Goal: Contribute content

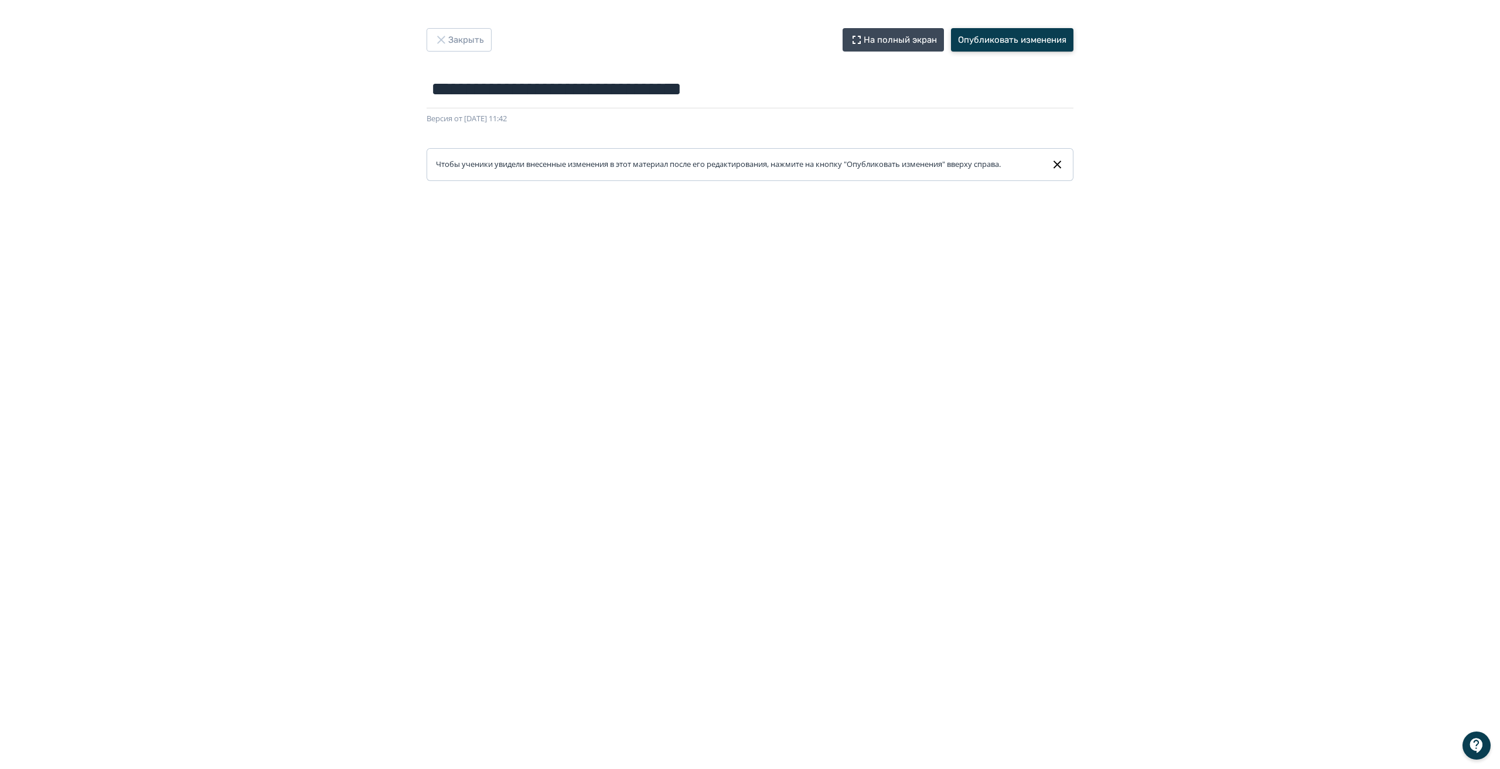
click at [1008, 43] on button "Опубликовать изменения" at bounding box center [1012, 39] width 122 height 23
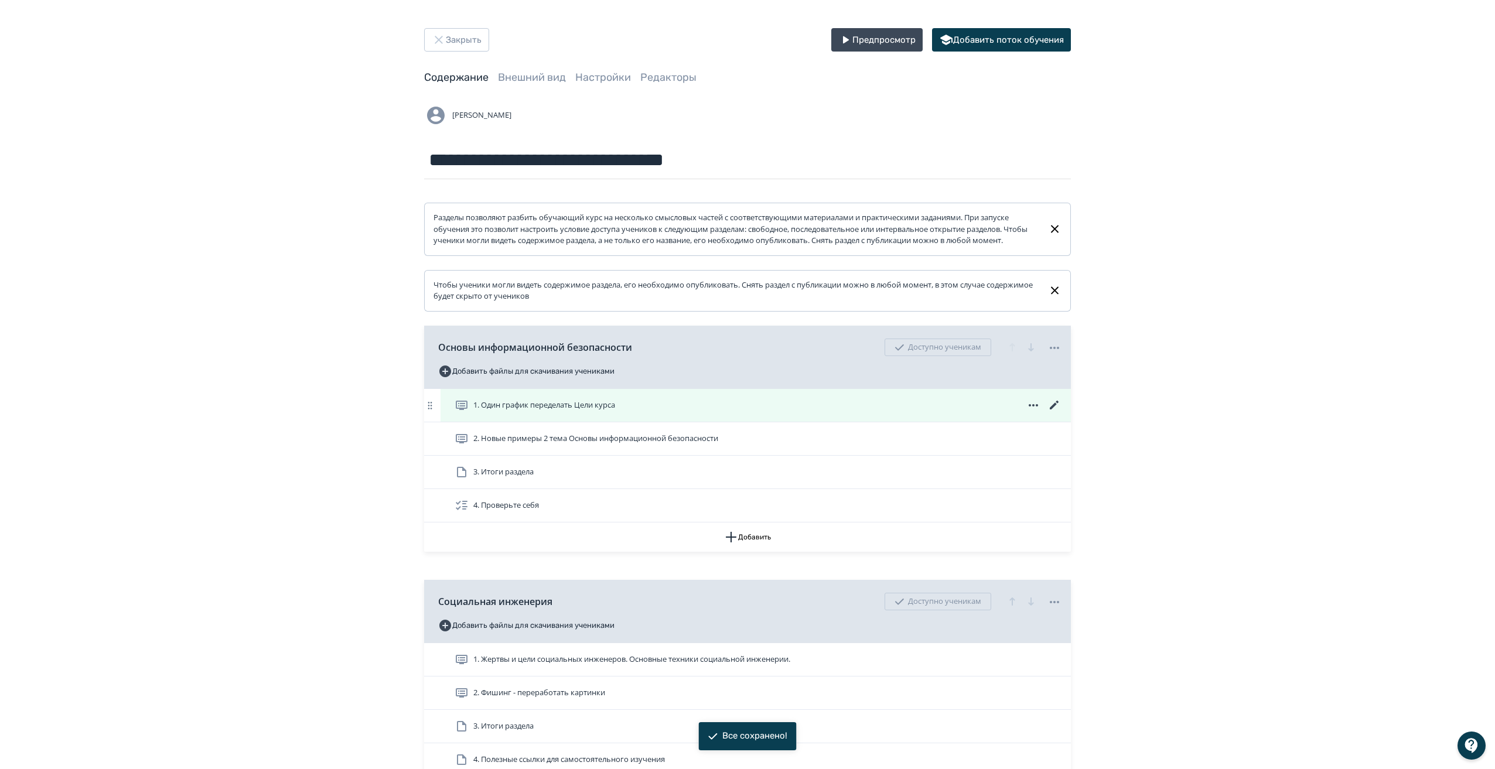
click at [749, 413] on div "1. Один график переделать Цели курса" at bounding box center [758, 405] width 607 height 14
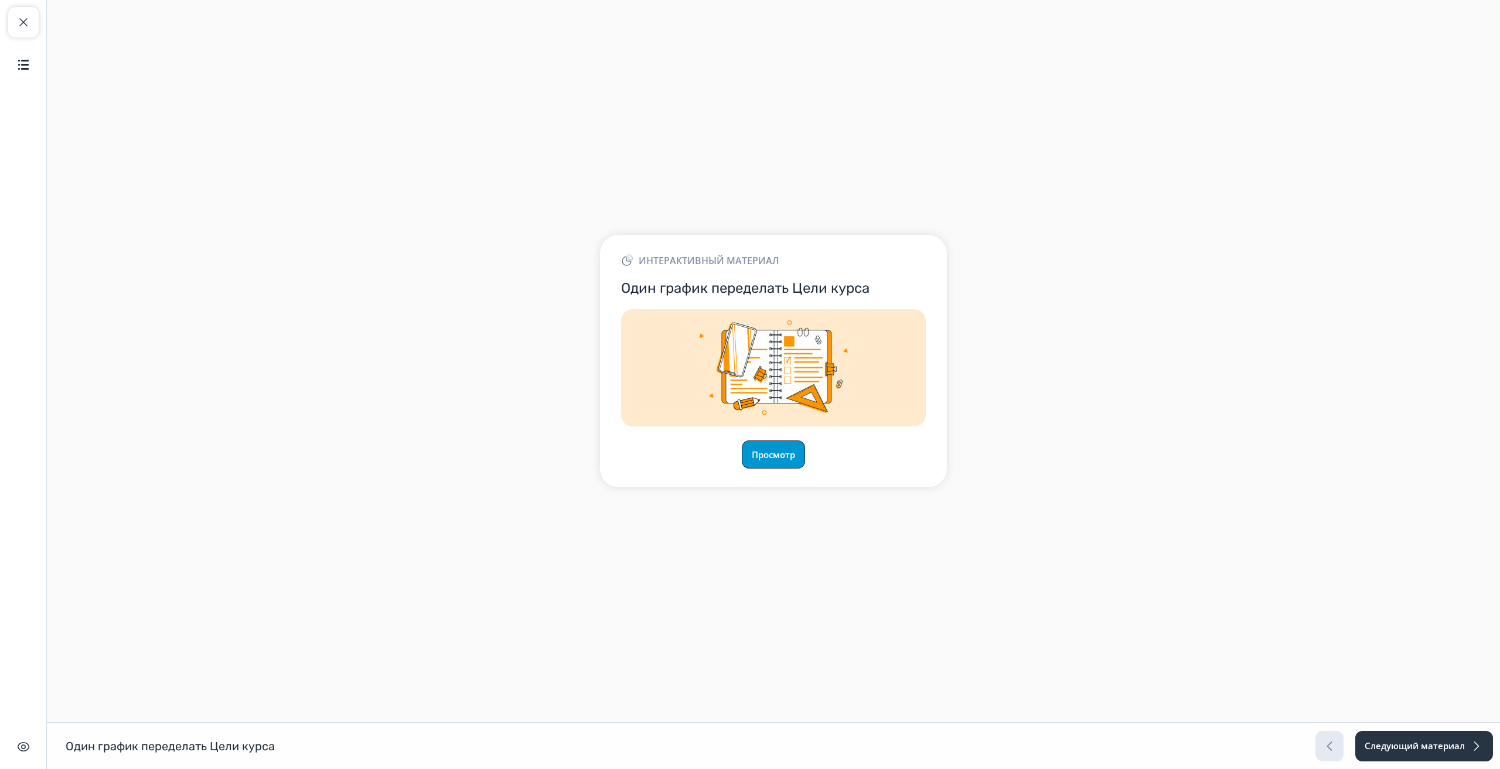
click at [778, 450] on button "Просмотр" at bounding box center [773, 455] width 63 height 28
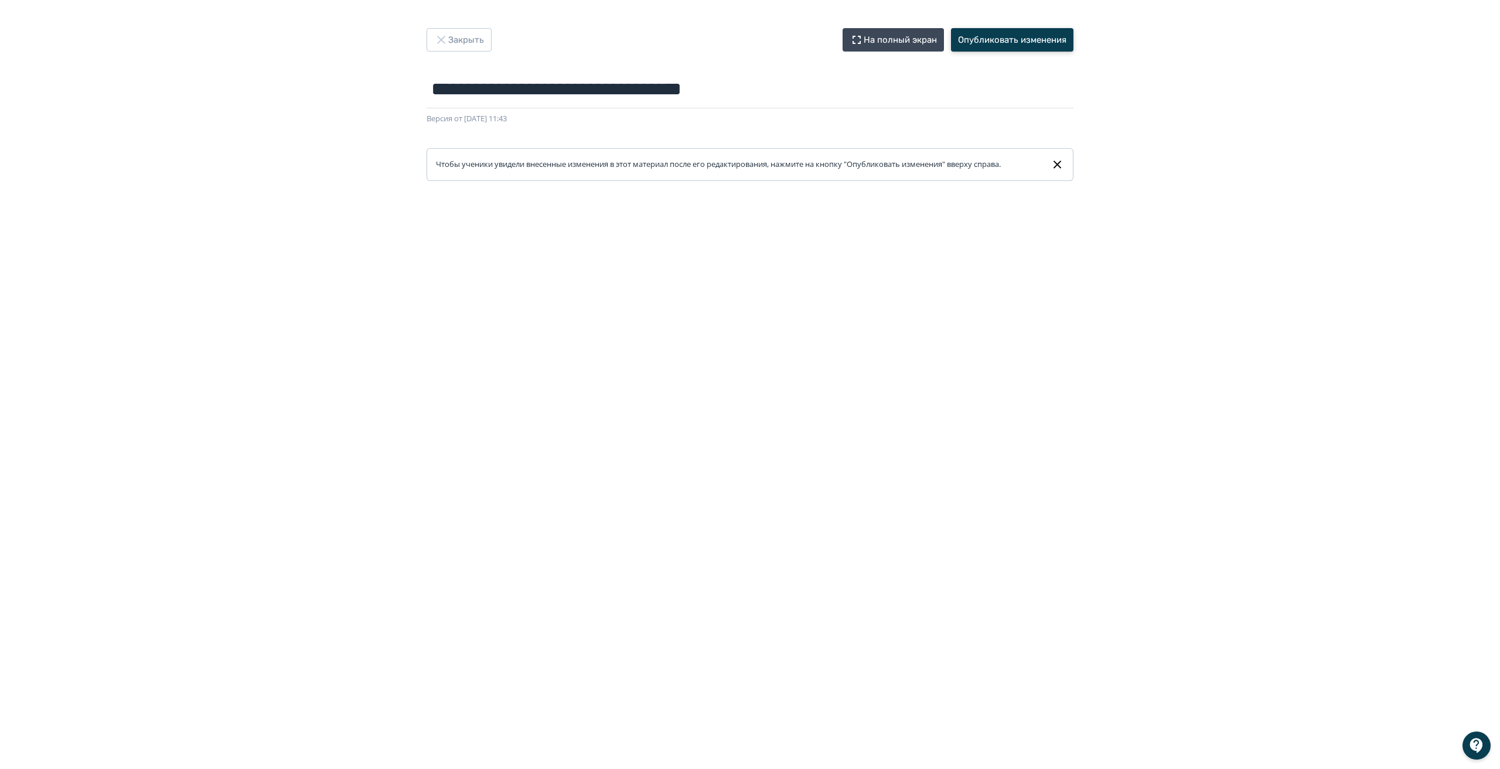
click at [998, 40] on button "Опубликовать изменения" at bounding box center [1012, 39] width 122 height 23
